Goal: Transaction & Acquisition: Purchase product/service

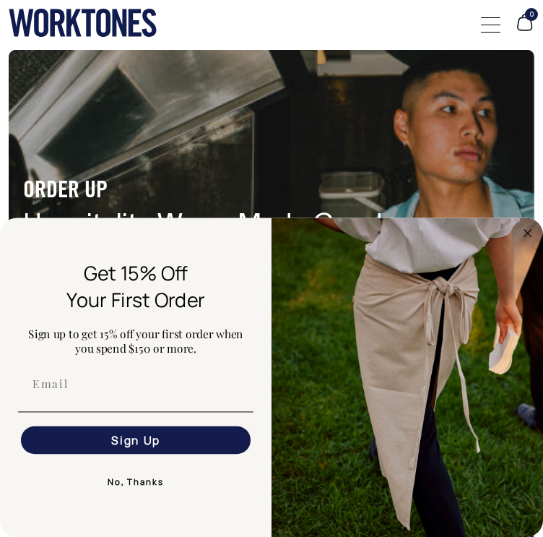
click at [161, 477] on button "No, Thanks" at bounding box center [136, 481] width 236 height 28
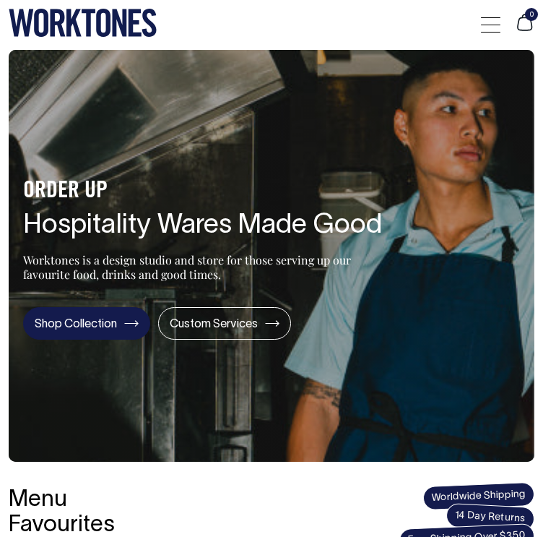
click at [88, 316] on link "Shop Collection" at bounding box center [86, 323] width 127 height 33
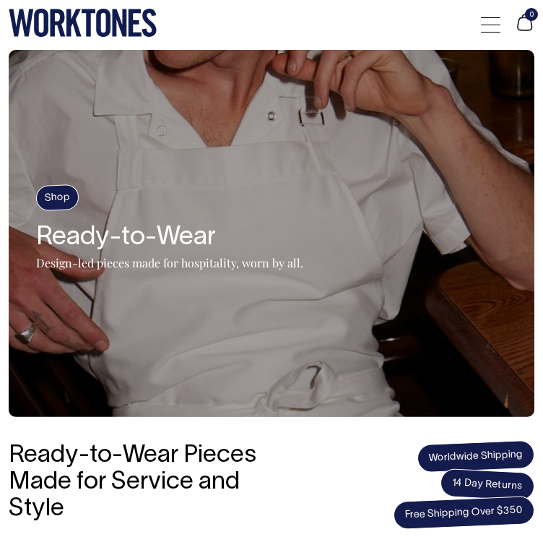
click at [490, 28] on div at bounding box center [491, 24] width 20 height 27
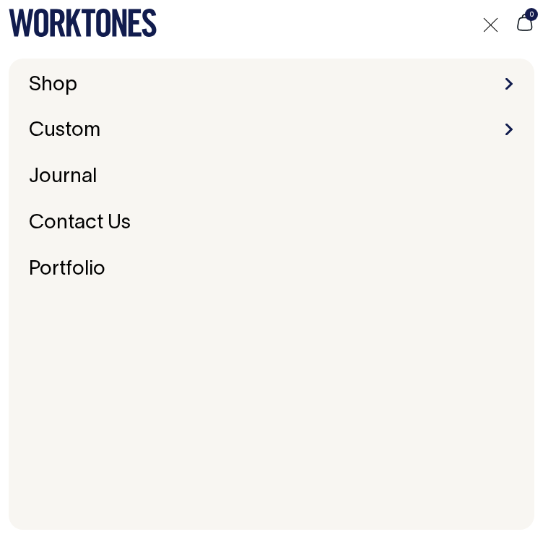
click at [305, 90] on li "Shop Accessories Aprons Workwear" at bounding box center [271, 85] width 497 height 22
click at [509, 81] on span at bounding box center [509, 84] width 7 height 12
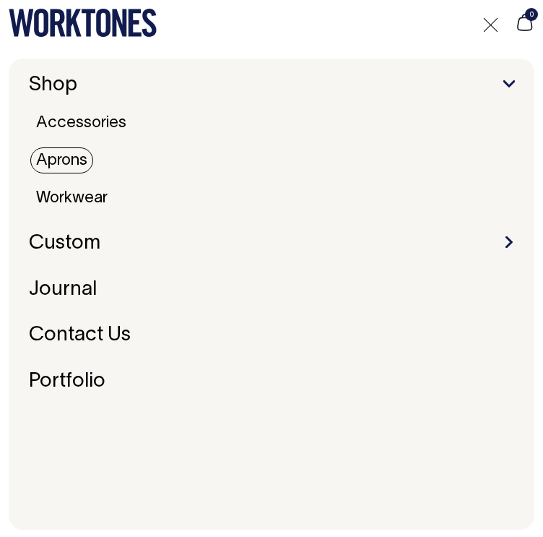
click at [77, 158] on link "Aprons" at bounding box center [61, 160] width 63 height 26
